Goal: Go to known website: Access a specific website the user already knows

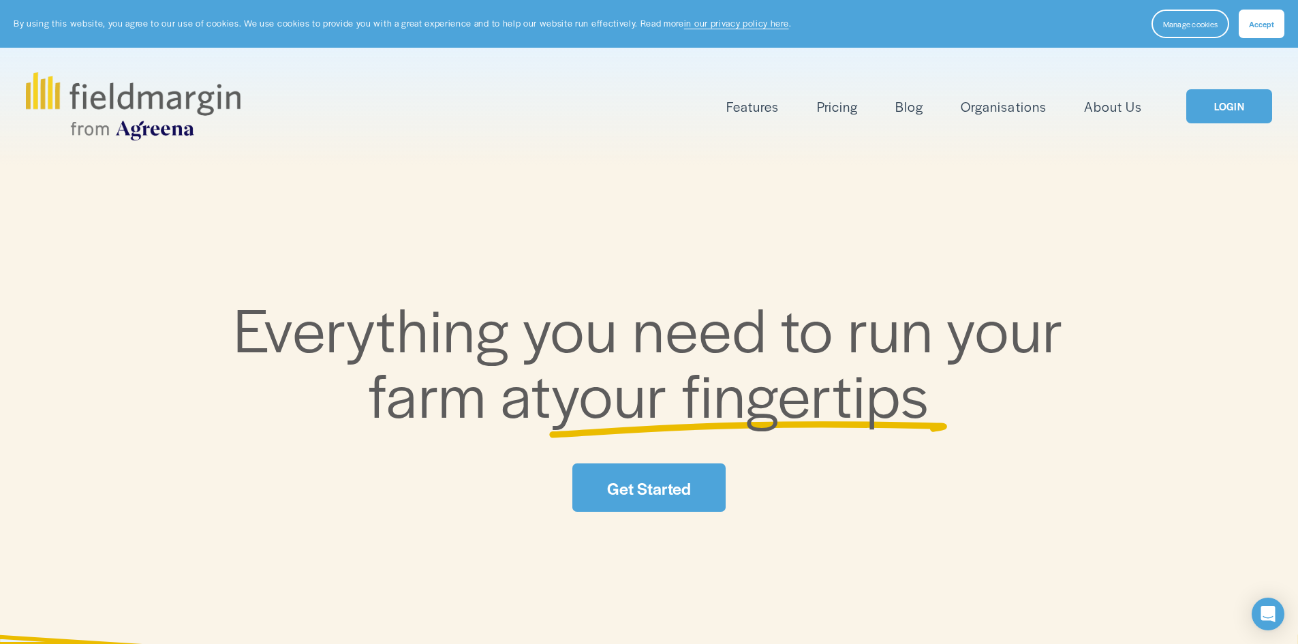
click at [1253, 109] on link "LOGIN" at bounding box center [1229, 106] width 86 height 35
